Goal: Task Accomplishment & Management: Use online tool/utility

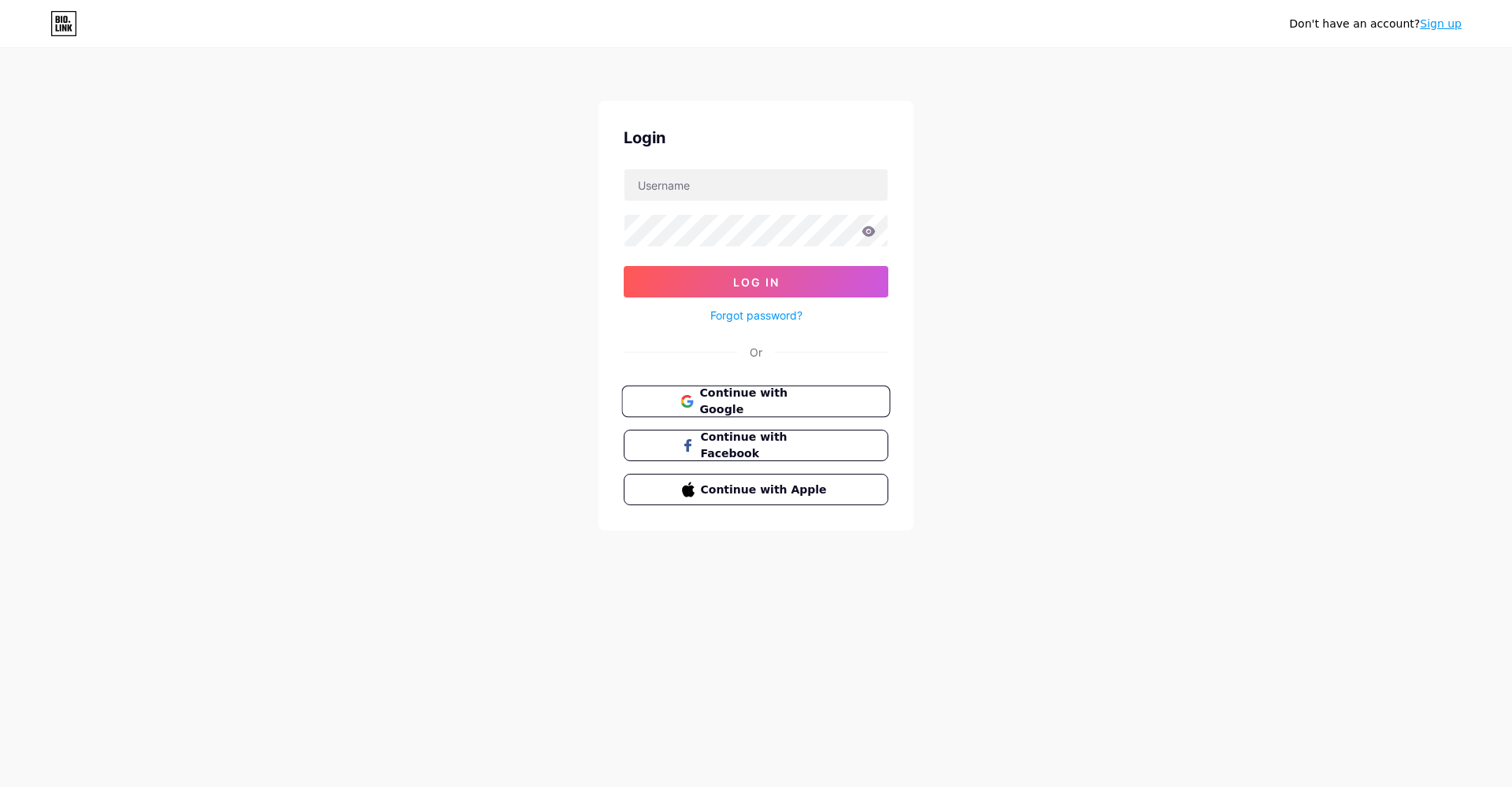
click at [757, 408] on span "Continue with Google" at bounding box center [765, 401] width 131 height 34
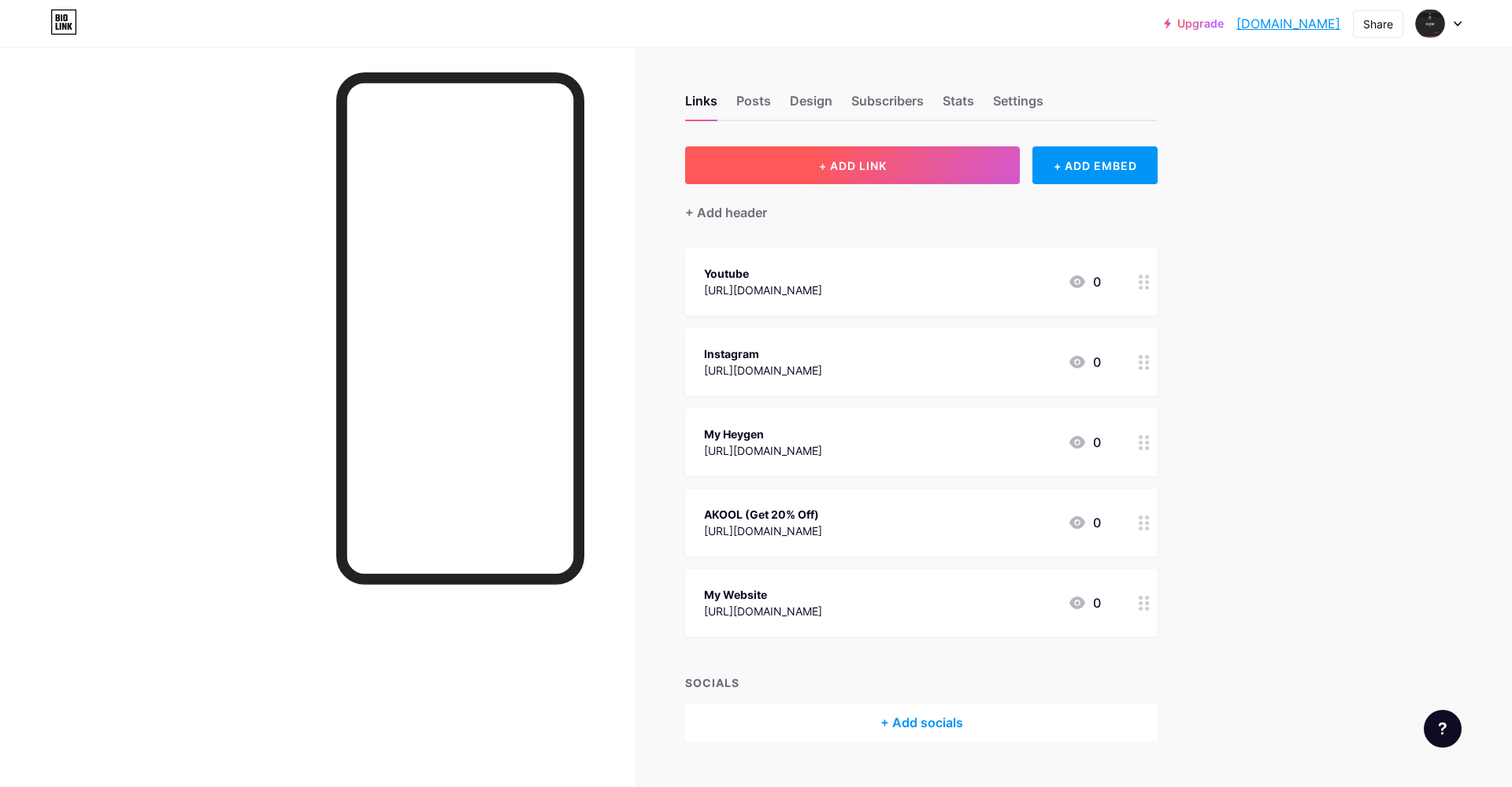
click at [828, 165] on span "+ ADD LINK" at bounding box center [852, 165] width 67 height 13
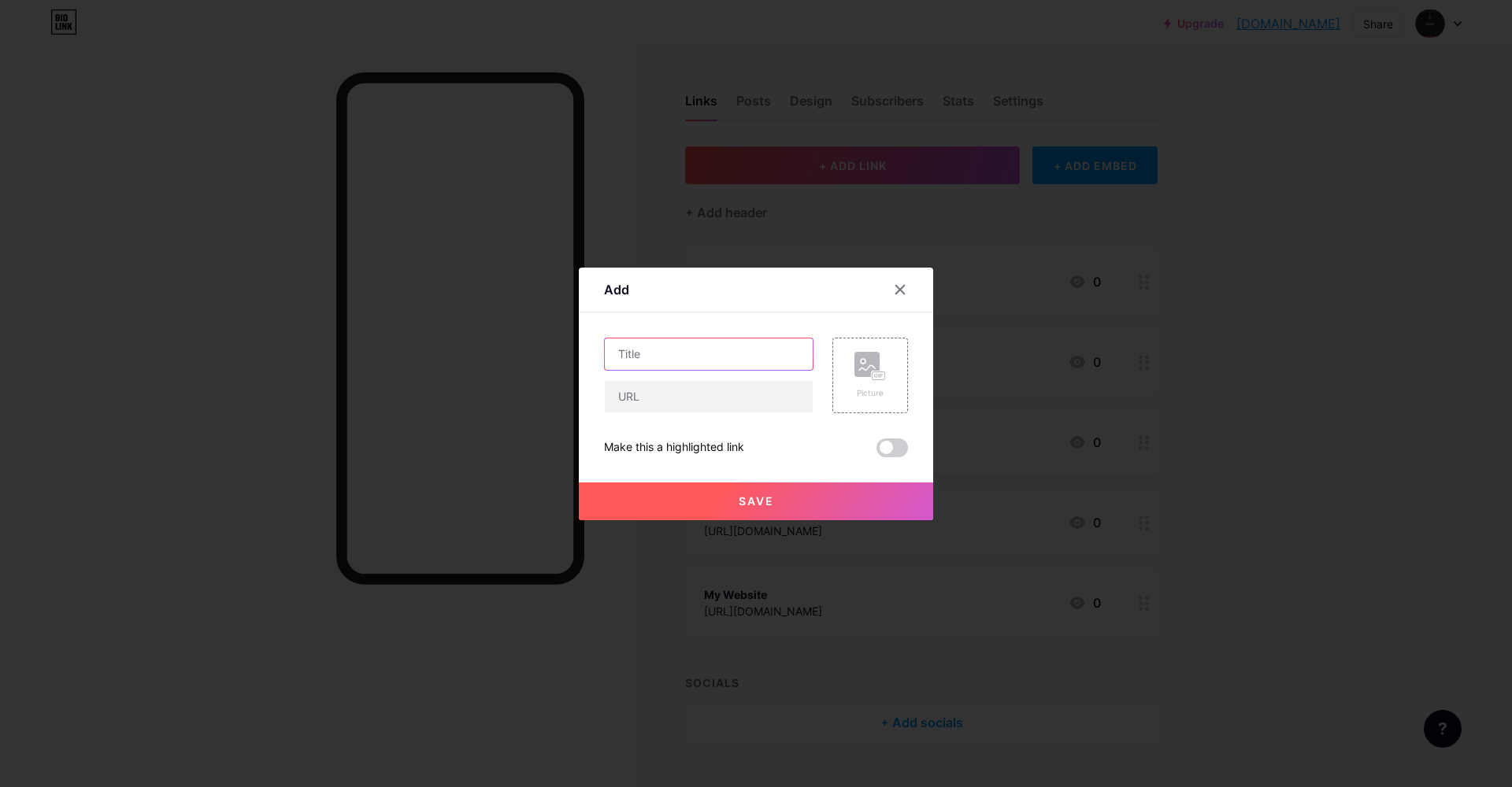
click at [646, 352] on input "text" at bounding box center [709, 355] width 208 height 32
type input "Hypernatural AI"
click at [646, 397] on input "text" at bounding box center [709, 397] width 208 height 32
paste input "https://hypernatural.1stcollab.com/moelueker_tt"
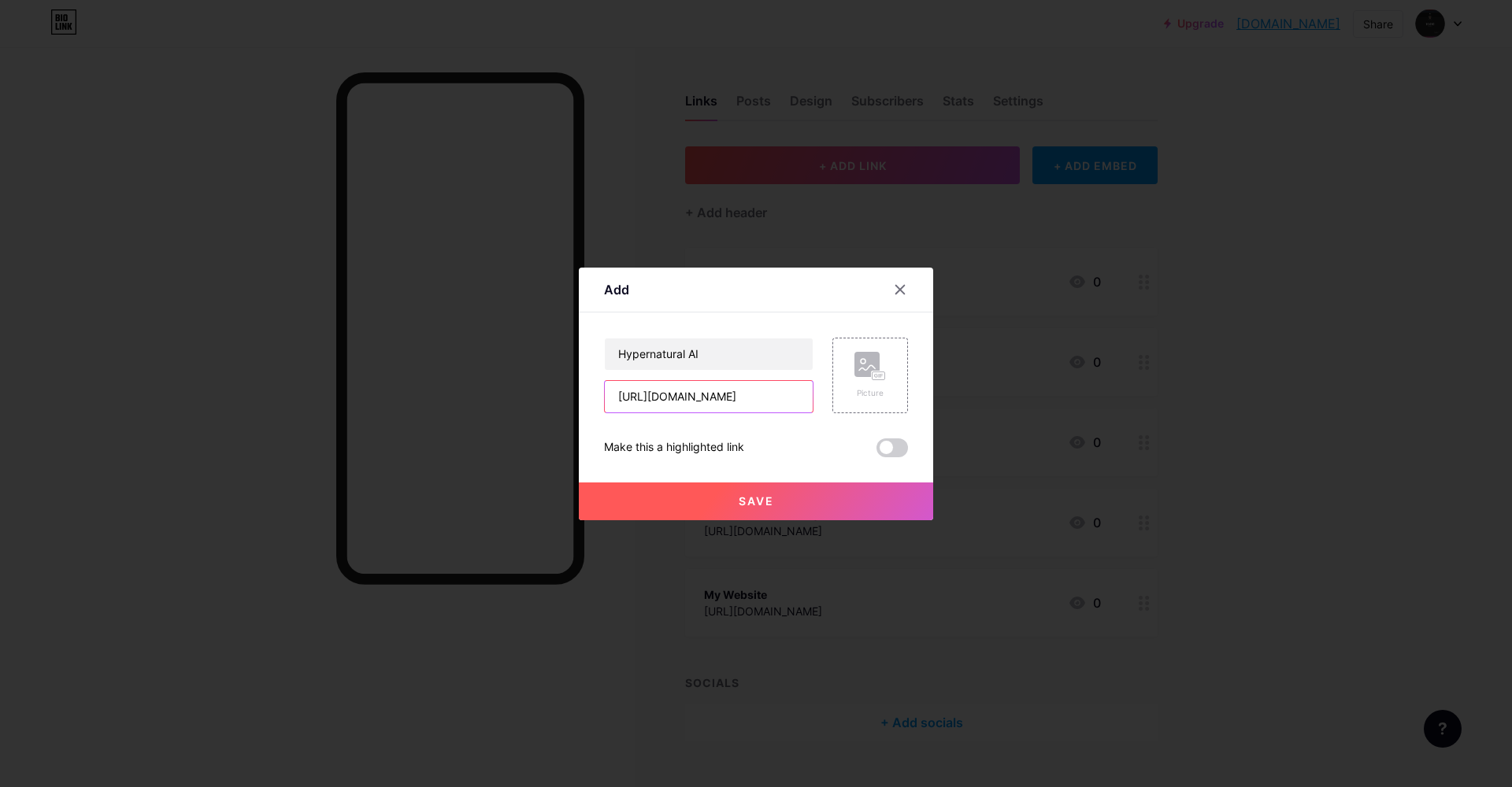
type input "https://hypernatural.1stcollab.com/moelueker_tt"
click at [727, 496] on button "Save" at bounding box center [756, 501] width 355 height 38
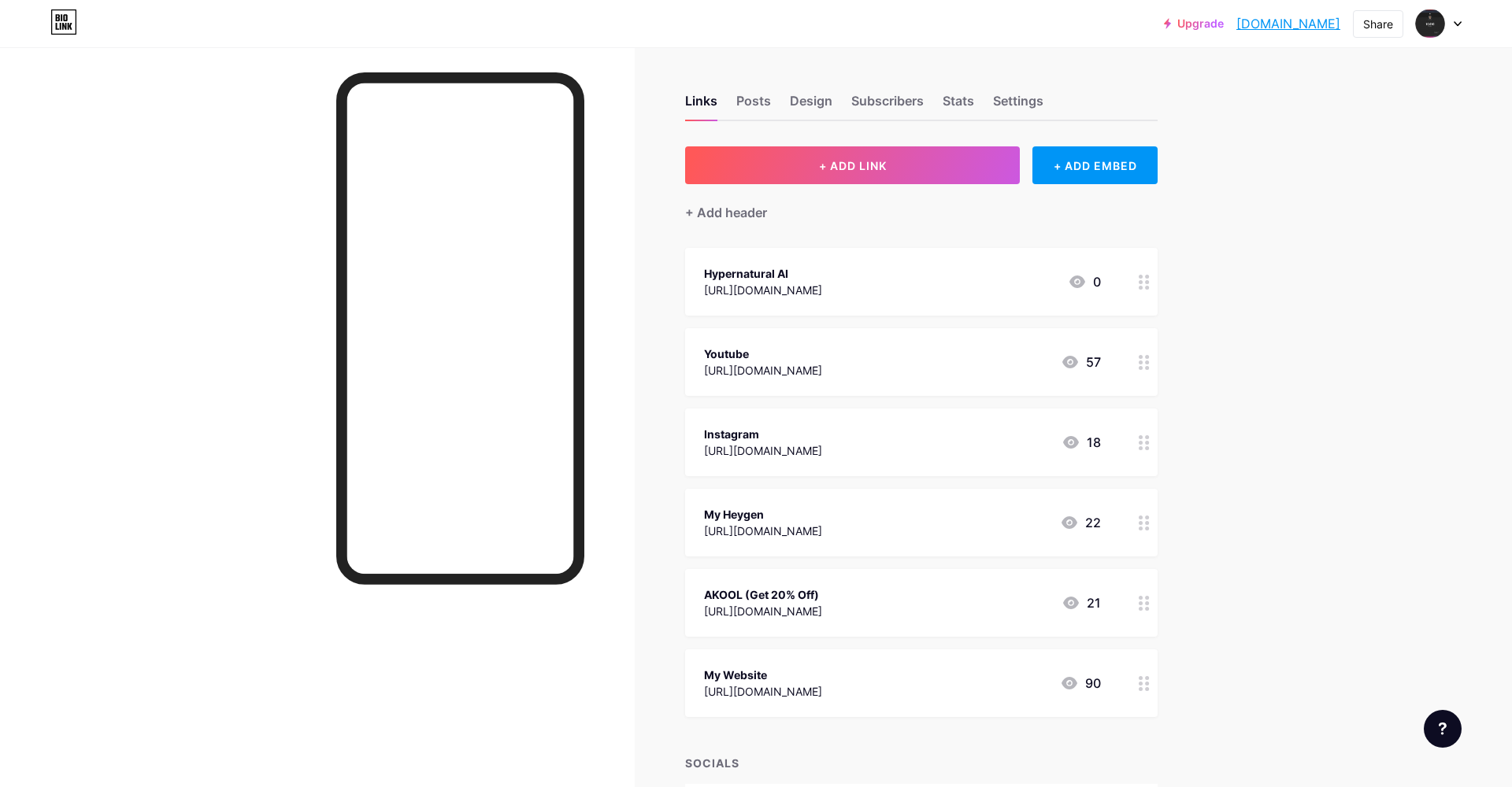
click at [1137, 595] on div at bounding box center [1144, 603] width 27 height 67
click at [902, 266] on div at bounding box center [900, 274] width 28 height 28
click at [1140, 600] on icon at bounding box center [1144, 603] width 11 height 15
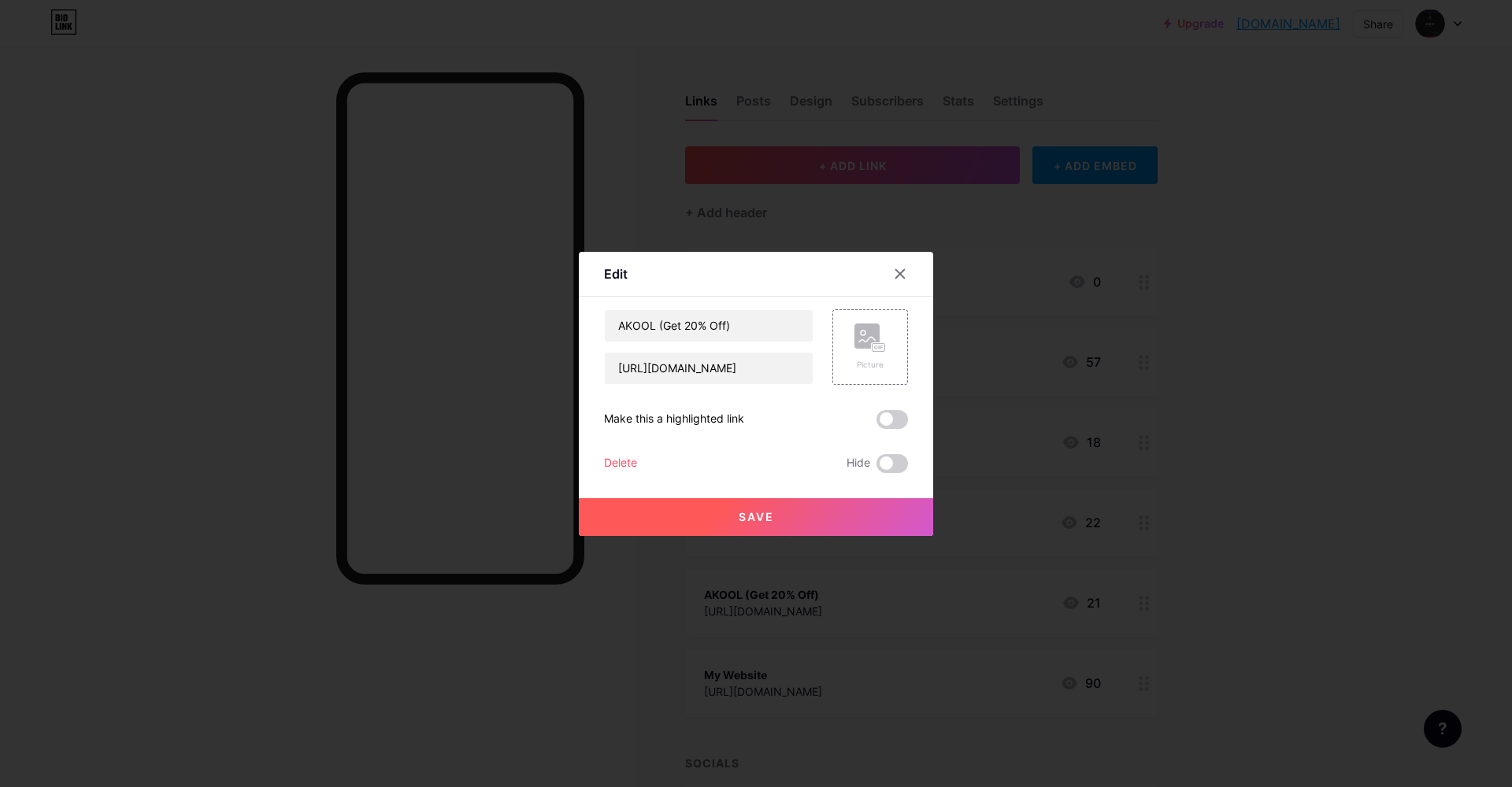
click at [614, 459] on div "Delete" at bounding box center [620, 463] width 33 height 19
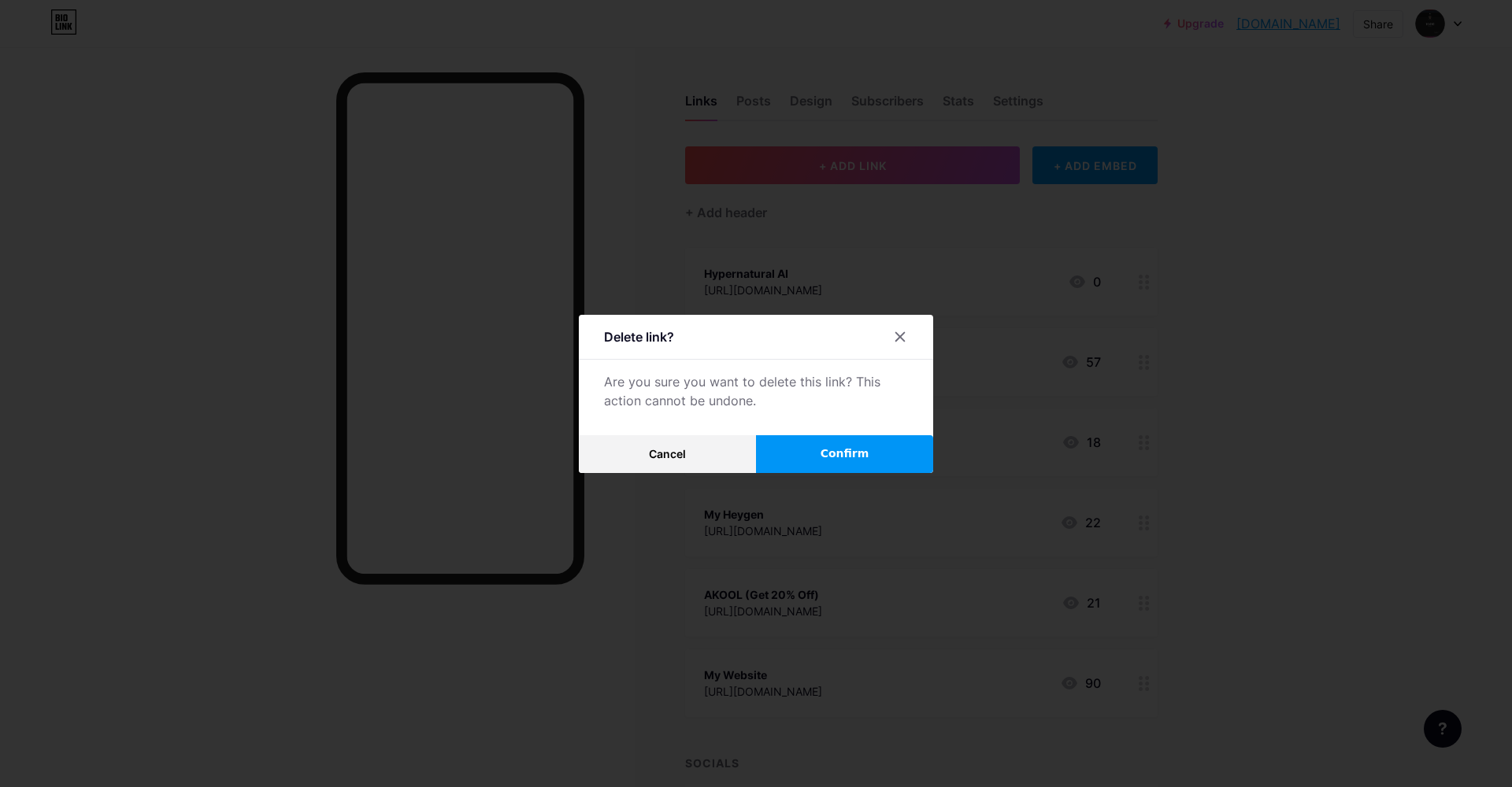
click at [859, 450] on span "Confirm" at bounding box center [844, 454] width 49 height 17
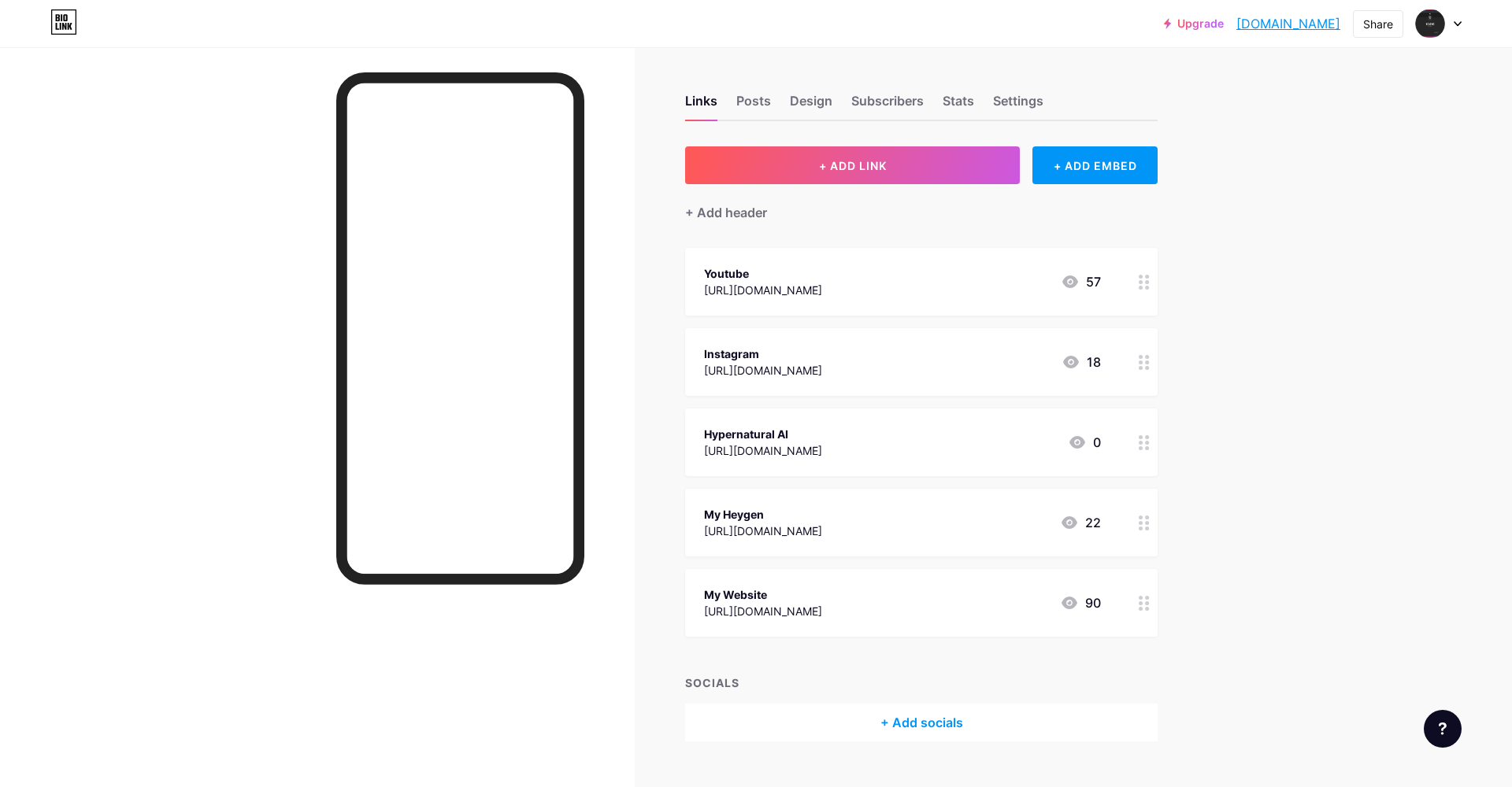
drag, startPoint x: 1148, startPoint y: 273, endPoint x: 1389, endPoint y: 2, distance: 362.7
click at [1392, 27] on div "Share" at bounding box center [1378, 24] width 30 height 17
click at [1251, 74] on div "Copy link" at bounding box center [1248, 81] width 59 height 19
